Goal: Task Accomplishment & Management: Manage account settings

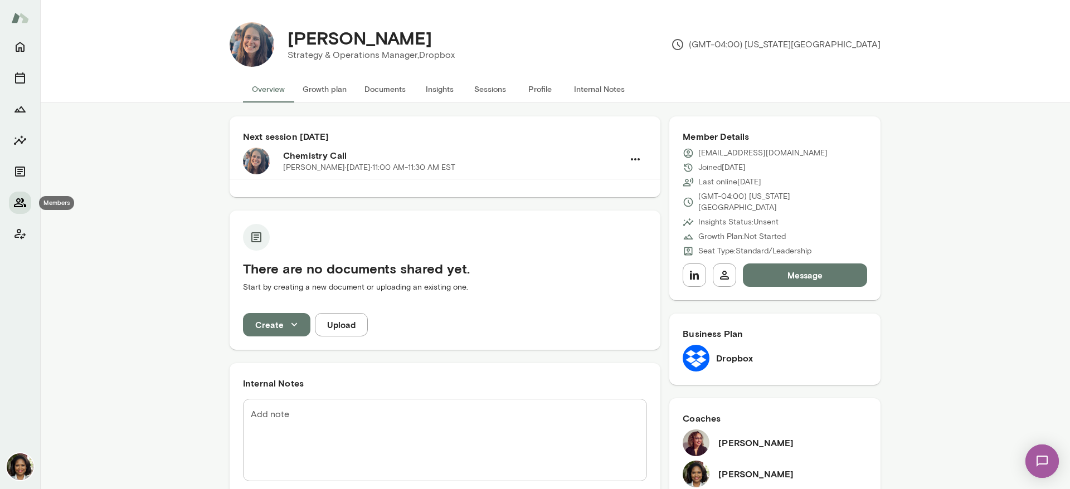
click at [17, 206] on icon "Members" at bounding box center [19, 202] width 13 height 13
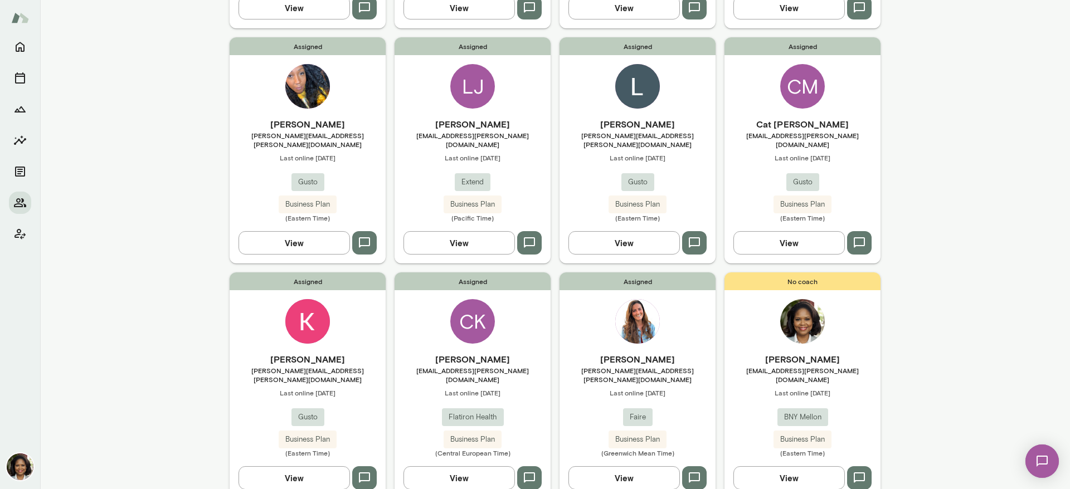
scroll to position [576, 0]
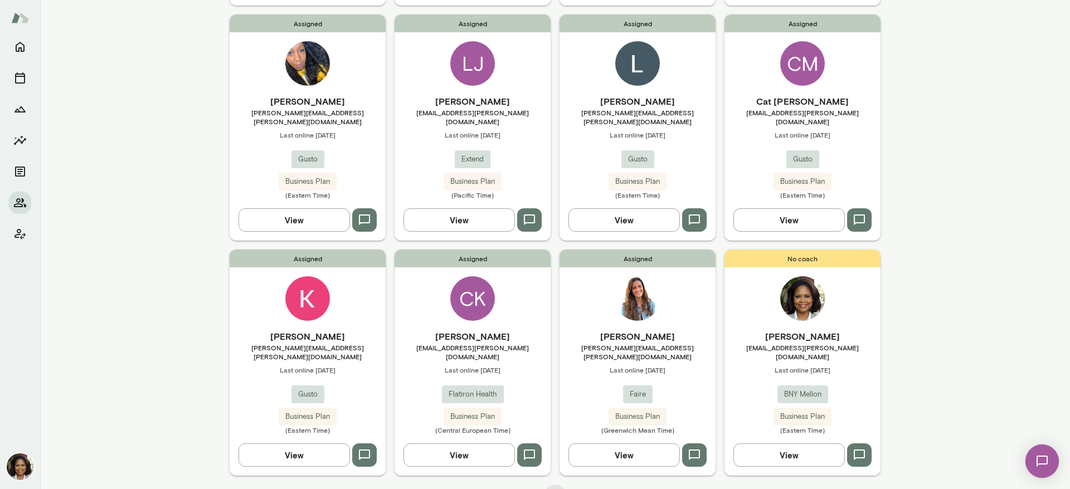
click at [463, 444] on button "View" at bounding box center [459, 455] width 111 height 23
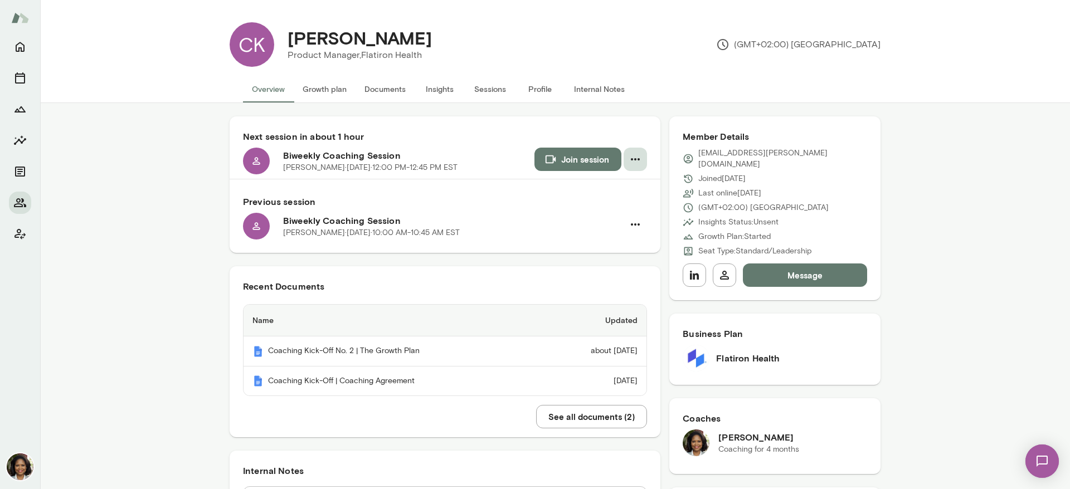
click at [629, 161] on icon "button" at bounding box center [635, 159] width 13 height 13
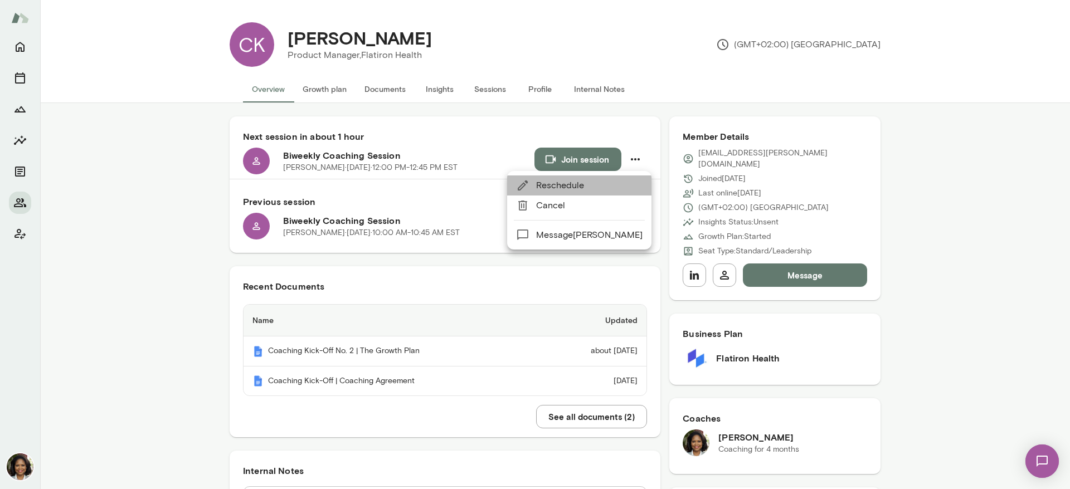
click at [595, 189] on span "Reschedule" at bounding box center [589, 185] width 106 height 13
